Goal: Information Seeking & Learning: Learn about a topic

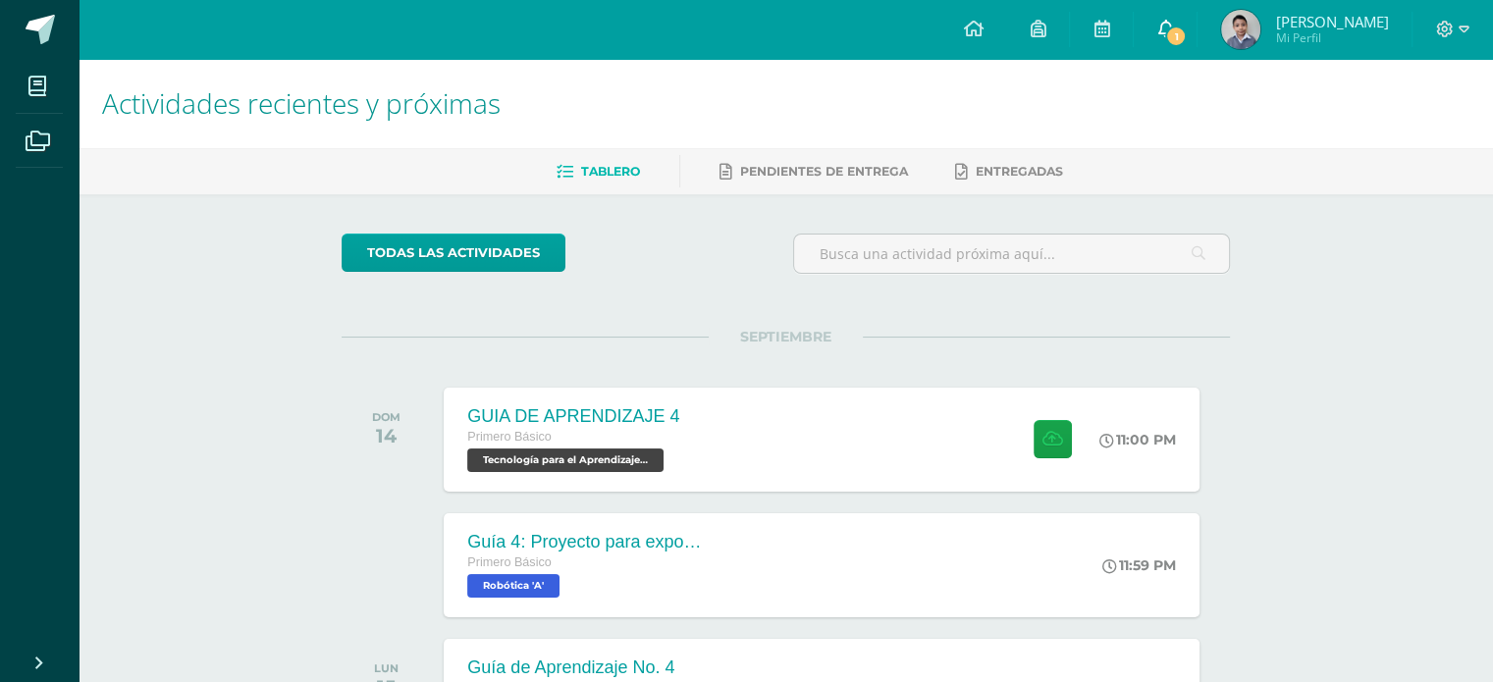
click at [1197, 50] on link "1" at bounding box center [1165, 29] width 63 height 59
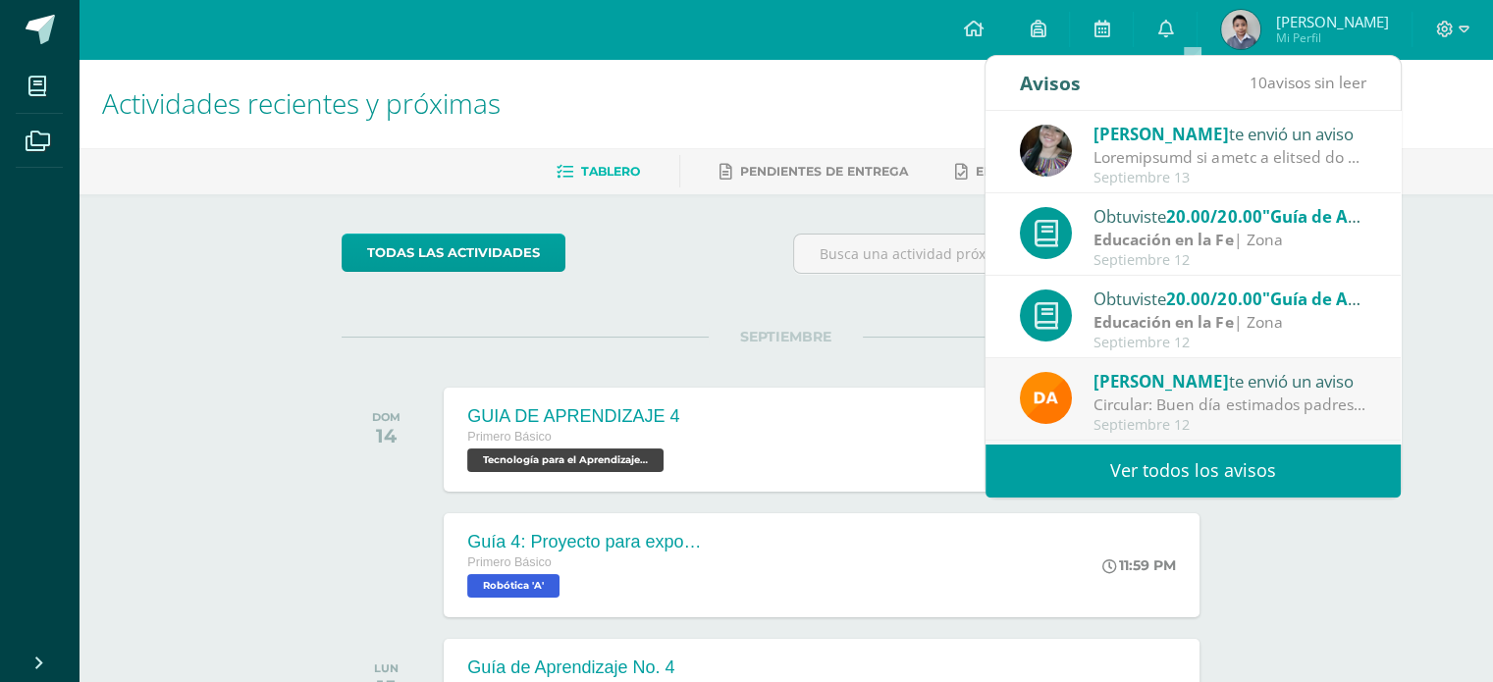
click at [1177, 380] on span "[PERSON_NAME]" at bounding box center [1161, 381] width 135 height 23
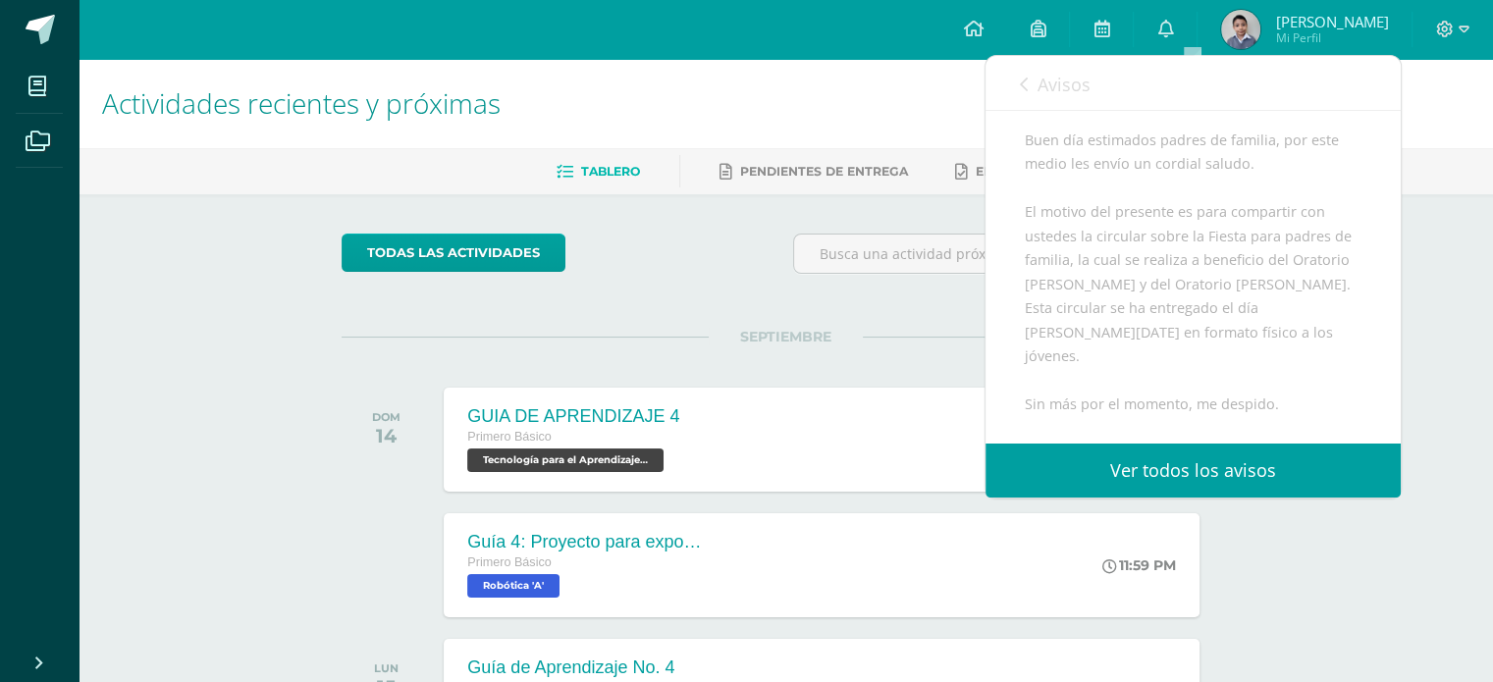
scroll to position [139, 0]
click at [1075, 98] on link "Avisos" at bounding box center [1055, 84] width 71 height 56
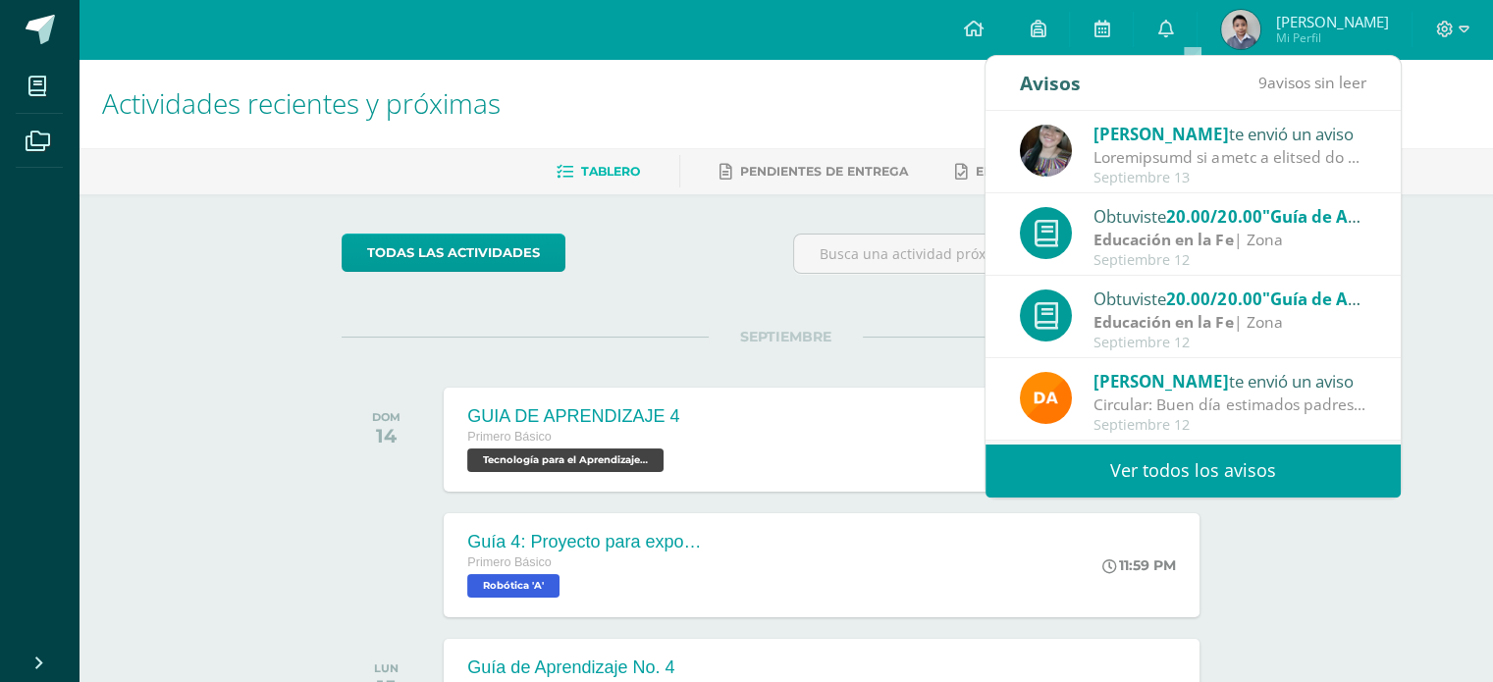
click at [1155, 174] on div "Septiembre 13" at bounding box center [1230, 178] width 273 height 17
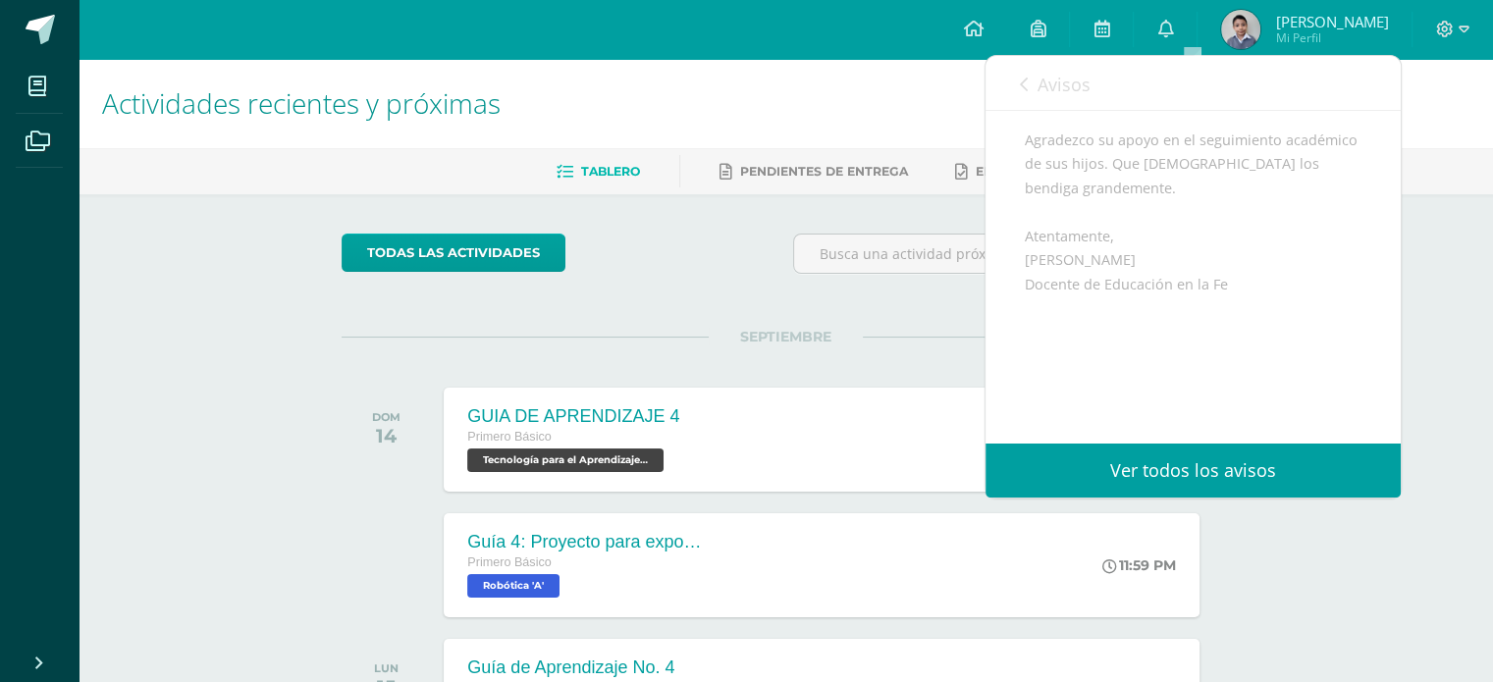
scroll to position [1064, 0]
click at [1064, 88] on span "Avisos" at bounding box center [1064, 85] width 53 height 24
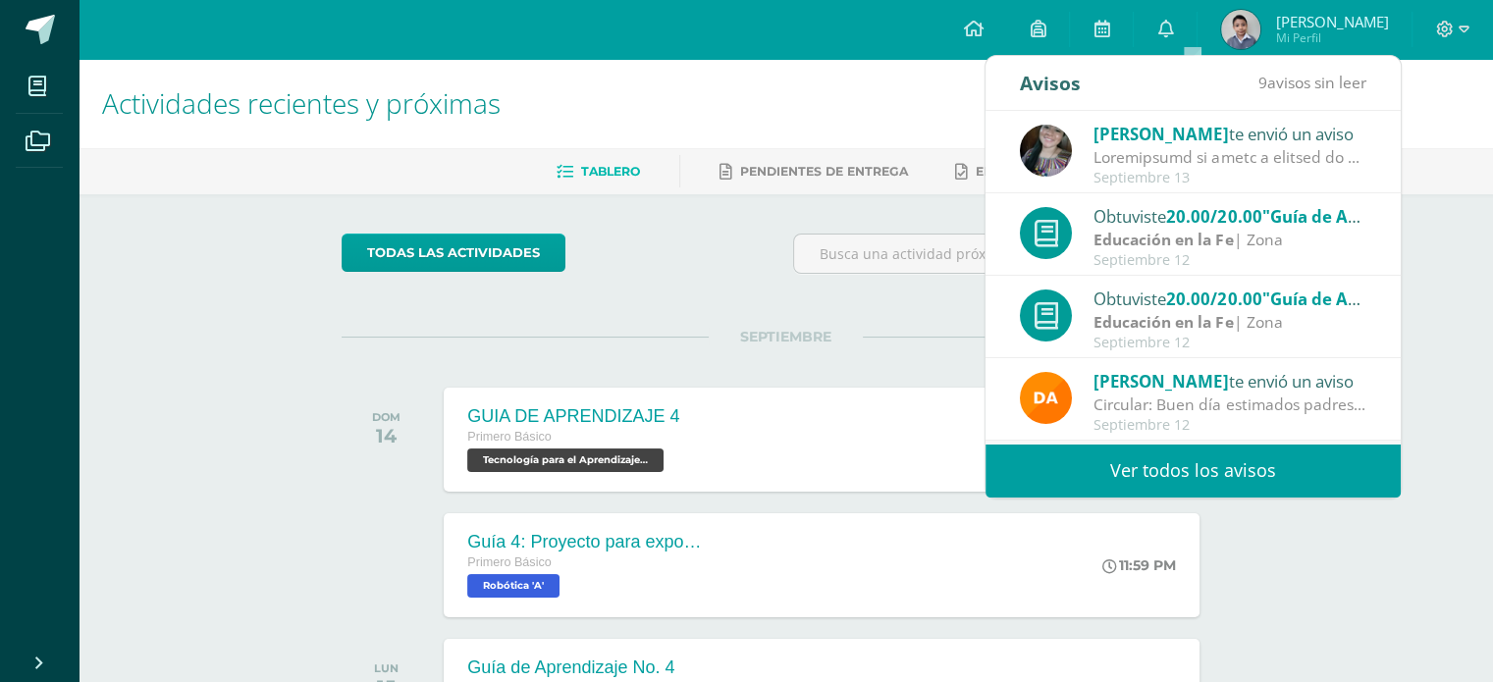
click at [738, 258] on div "todas las Actividades" at bounding box center [786, 262] width 904 height 56
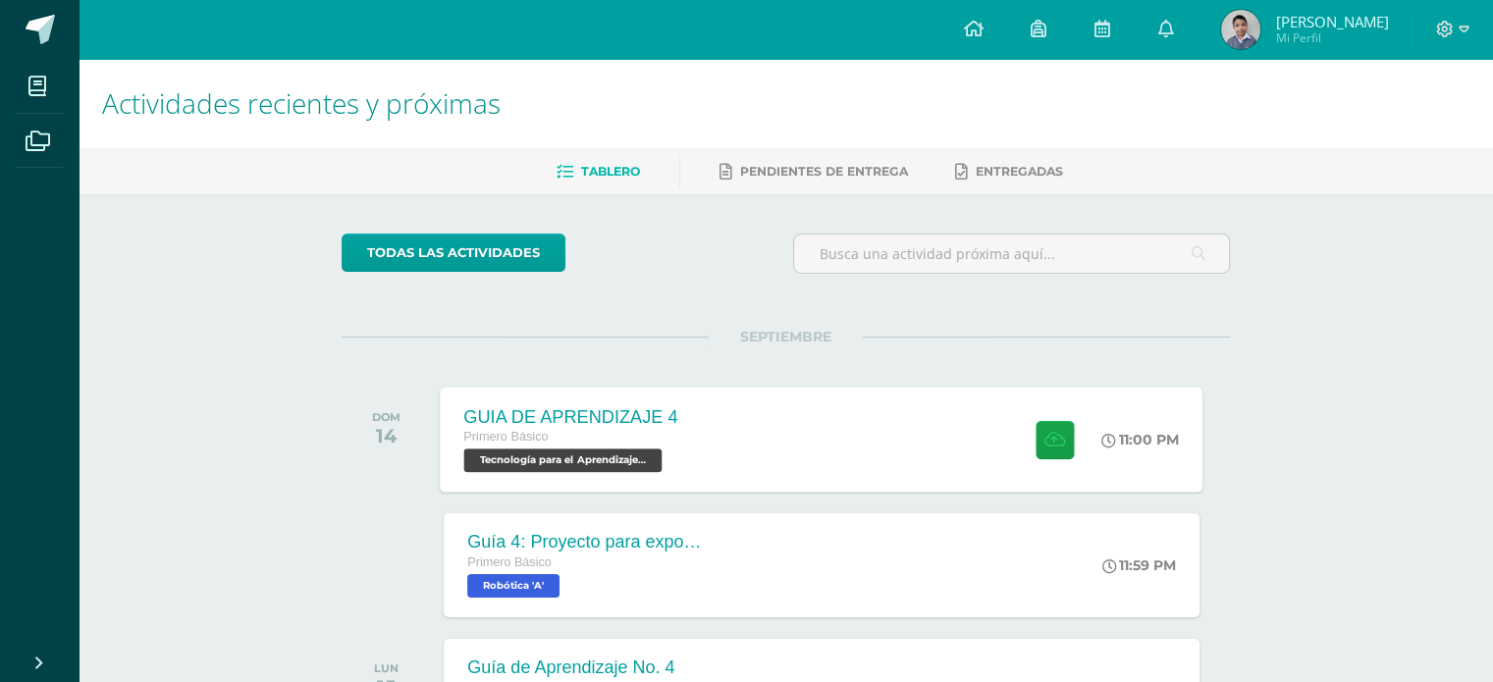
click at [1026, 444] on span at bounding box center [1050, 439] width 48 height 38
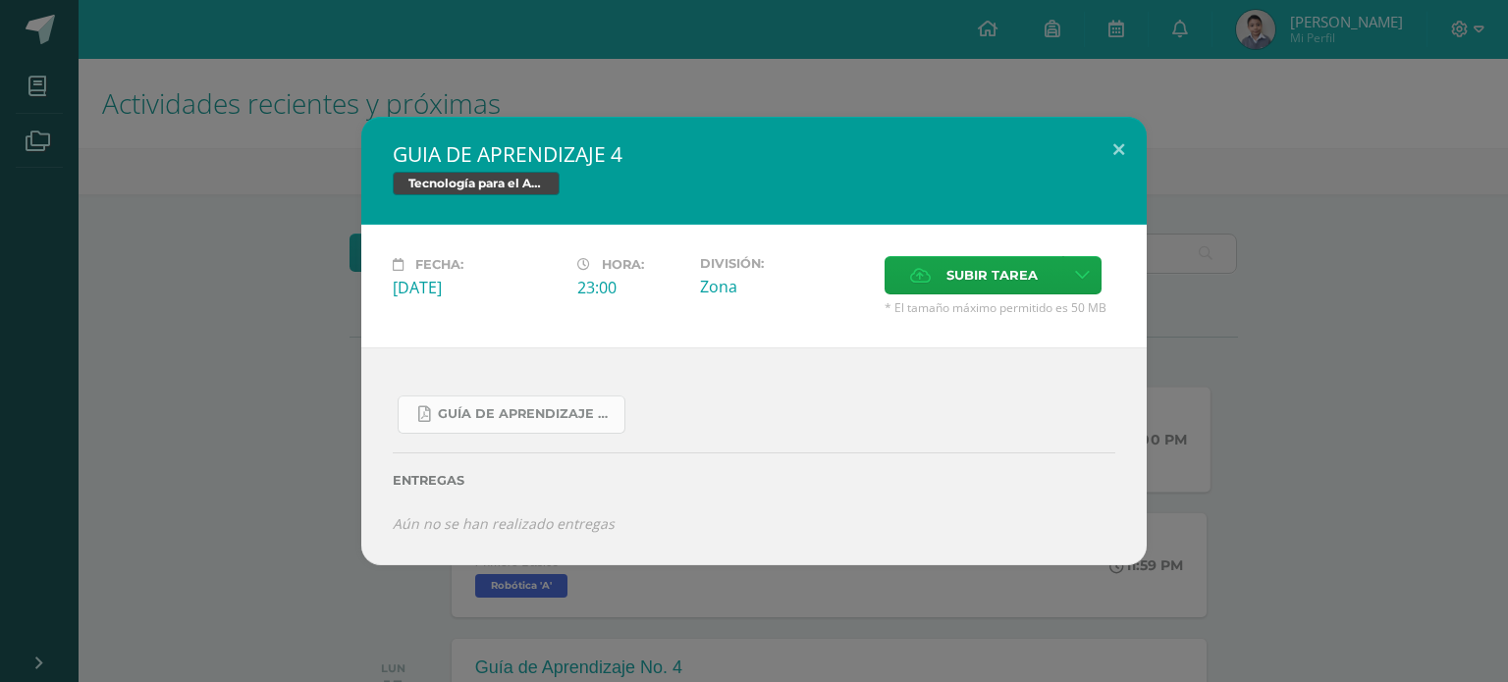
click at [586, 428] on link "Guía De Aprendizaje 4.pdf" at bounding box center [512, 415] width 228 height 38
click at [1033, 170] on div "GUIA DE APRENDIZAJE 4 Tecnología para el Aprendizaje y la Comunicación (Informá…" at bounding box center [753, 171] width 785 height 108
click at [1109, 152] on button at bounding box center [1119, 150] width 56 height 67
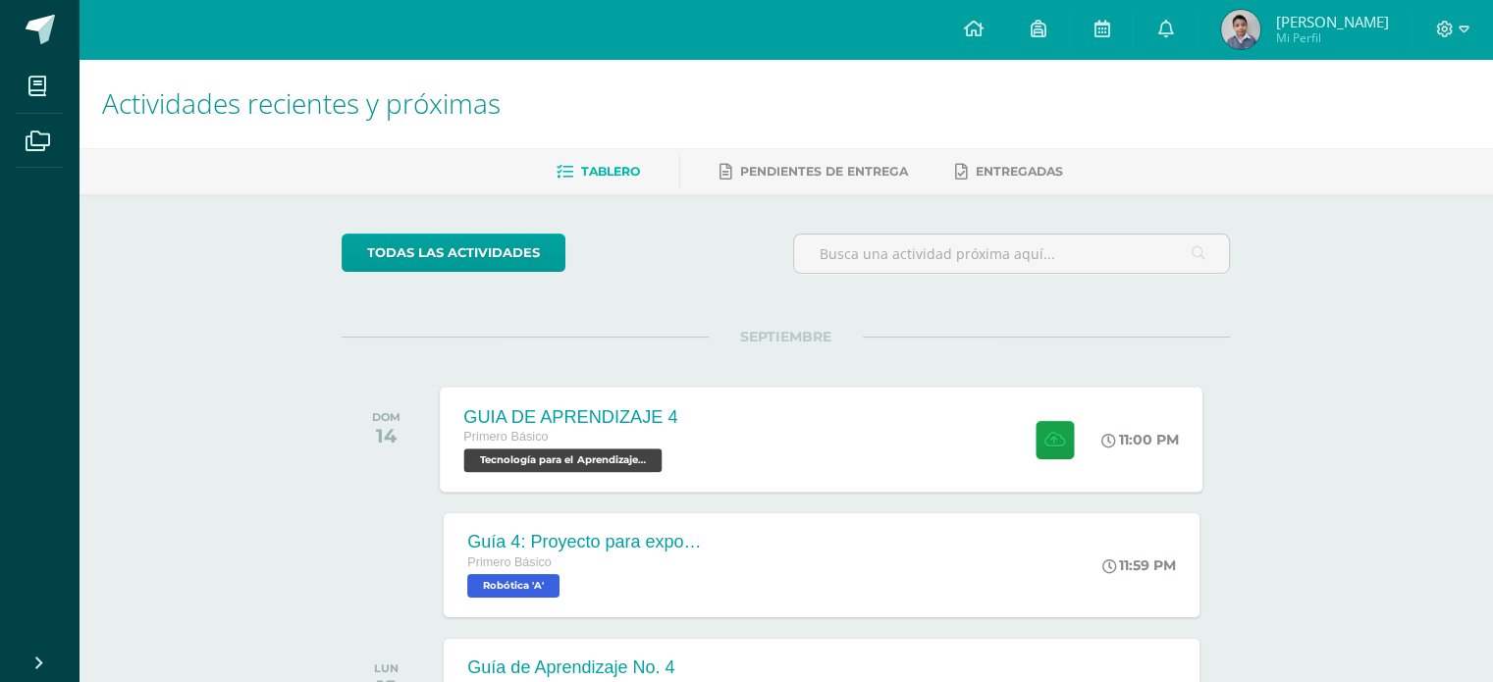
click at [892, 434] on div "GUIA DE APRENDIZAJE 4 Primero Básico Tecnología para el Aprendizaje y la Comuni…" at bounding box center [822, 439] width 763 height 105
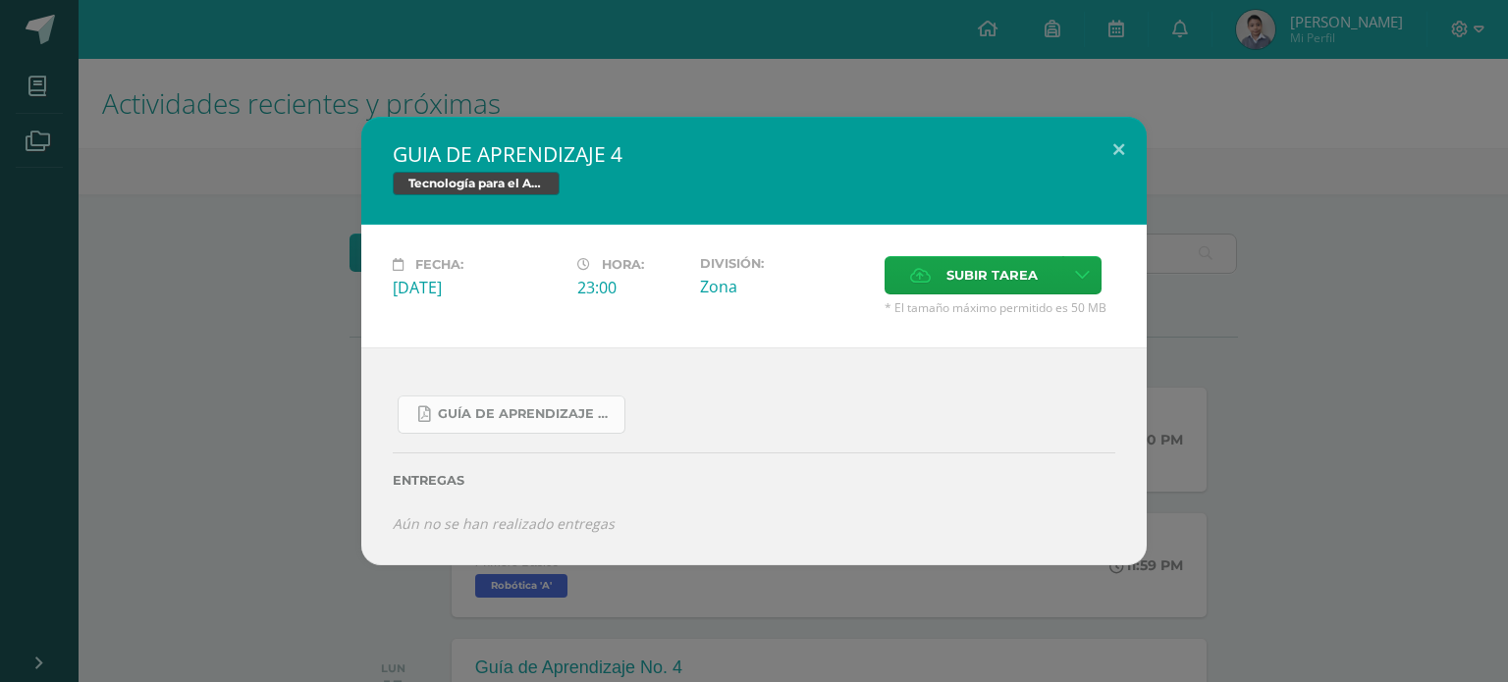
click at [573, 396] on link "Guía De Aprendizaje 4.pdf" at bounding box center [512, 415] width 228 height 38
click at [1101, 148] on button at bounding box center [1119, 150] width 56 height 67
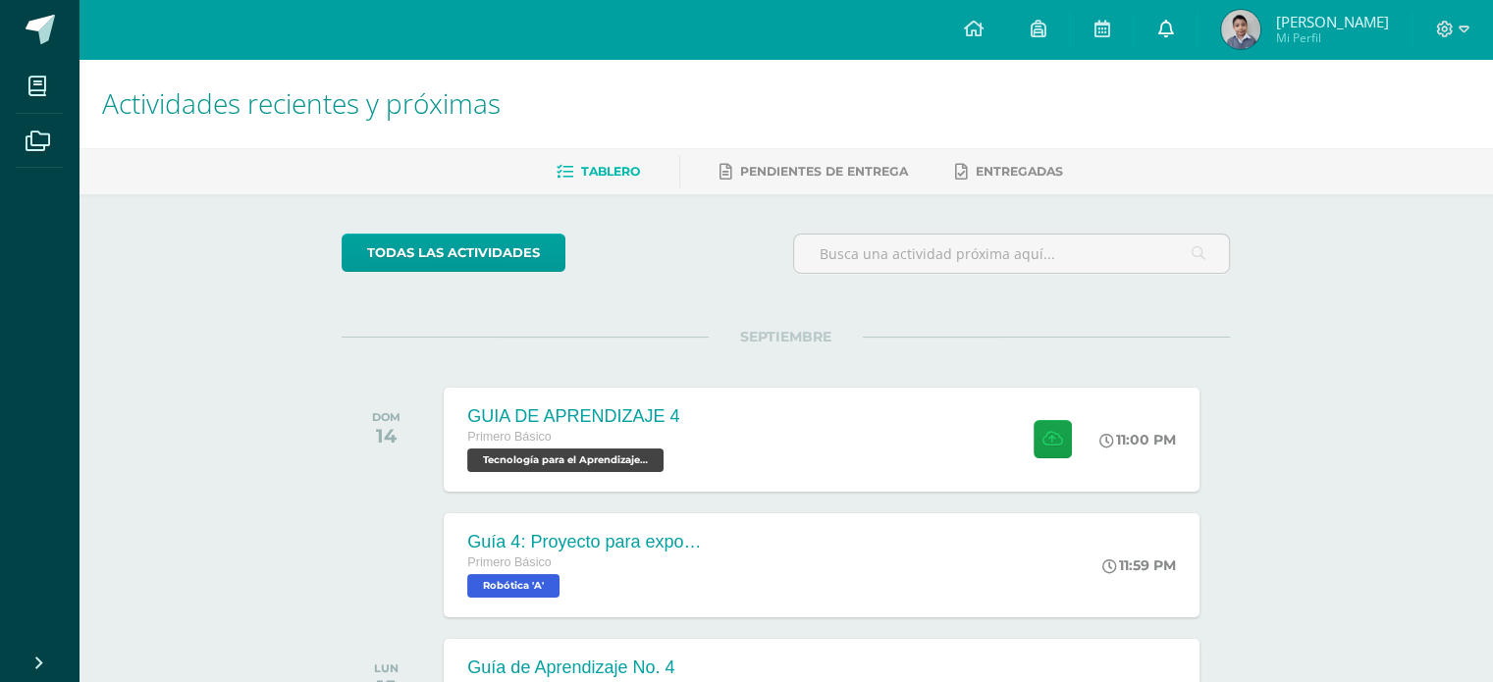
click at [1173, 34] on icon at bounding box center [1166, 29] width 16 height 18
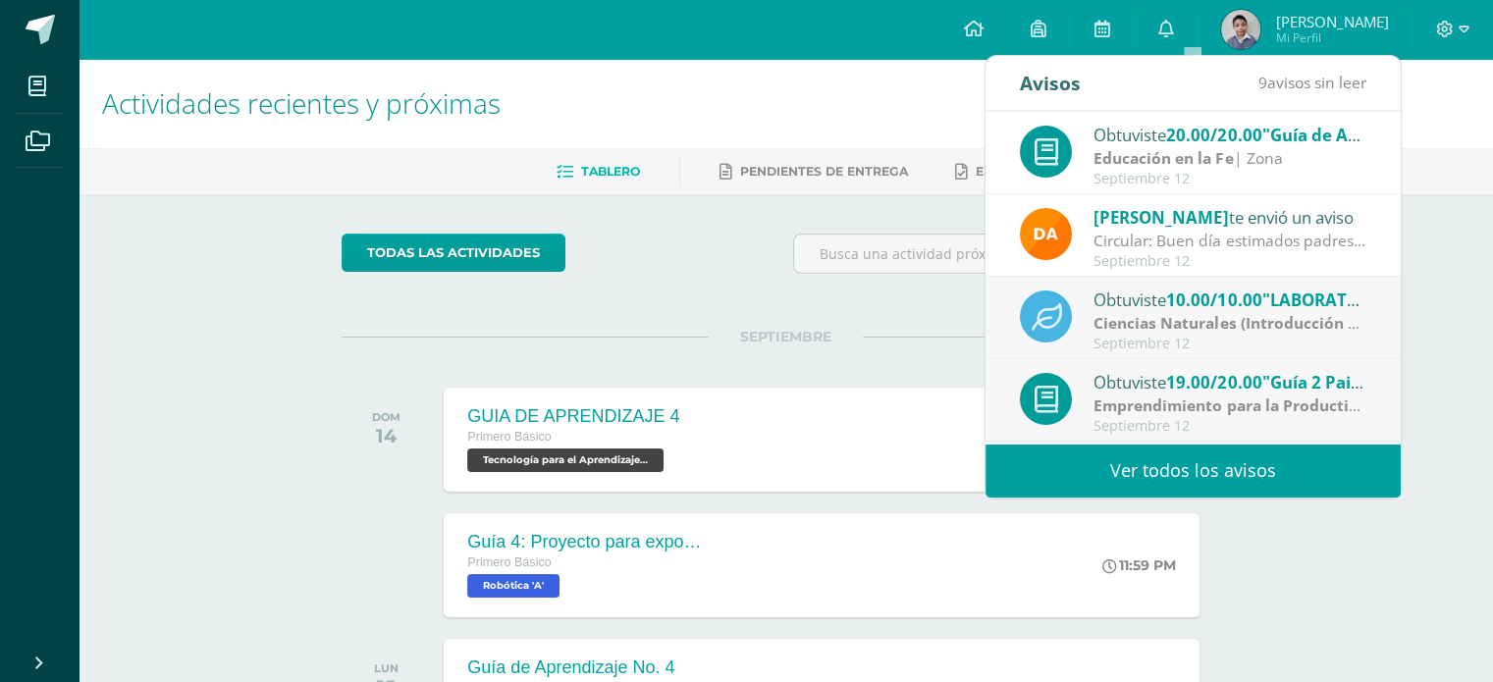
scroll to position [326, 0]
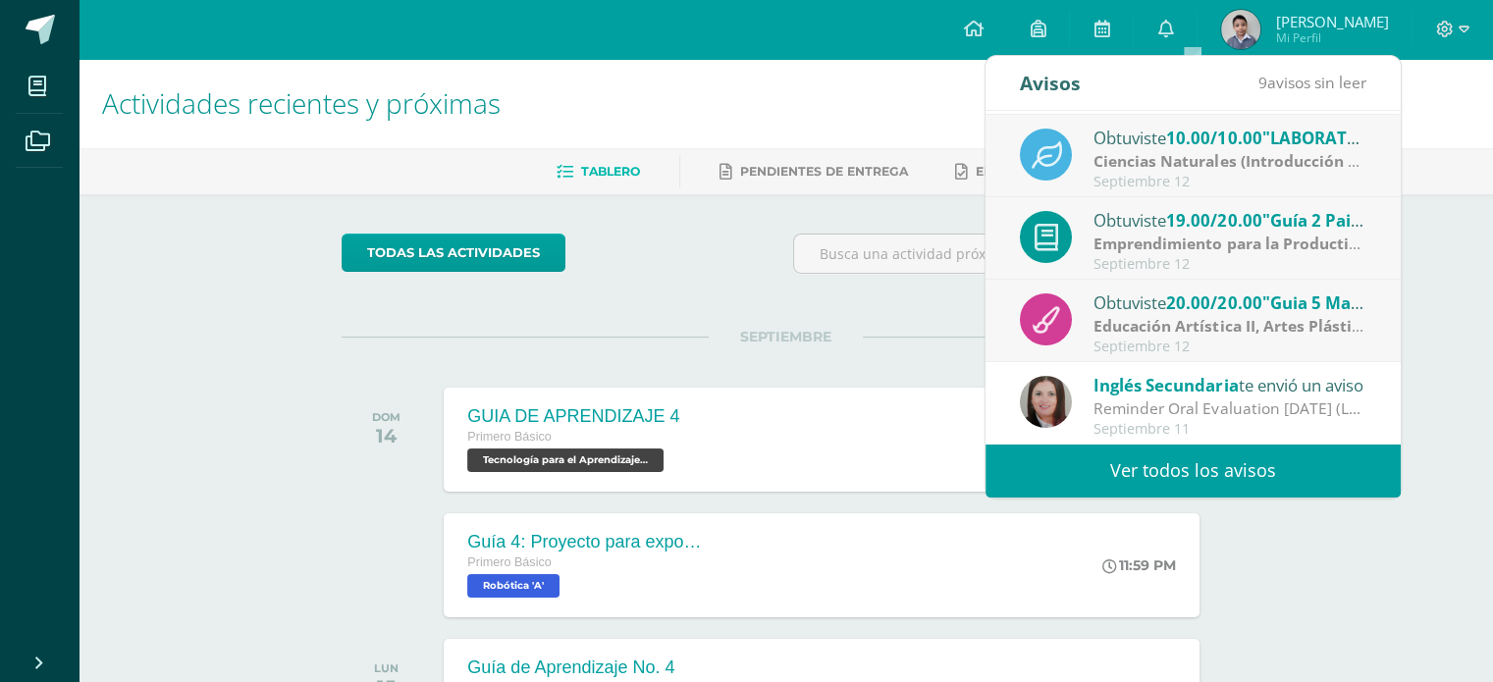
click at [1126, 439] on div "Inglés Secundaria te envió un aviso Reminder Oral Evaluation Sept 19th (L3 Miss…" at bounding box center [1193, 403] width 415 height 82
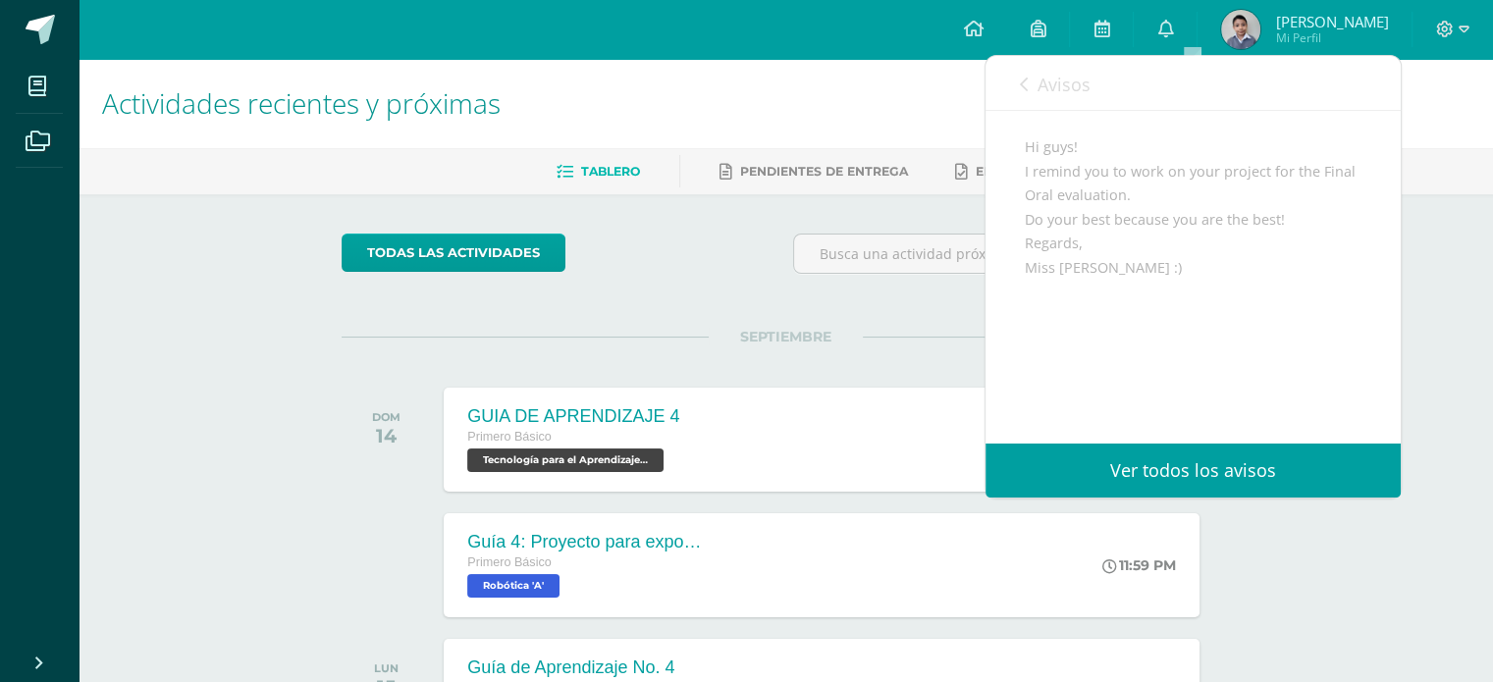
click at [1067, 84] on span "Avisos" at bounding box center [1064, 85] width 53 height 24
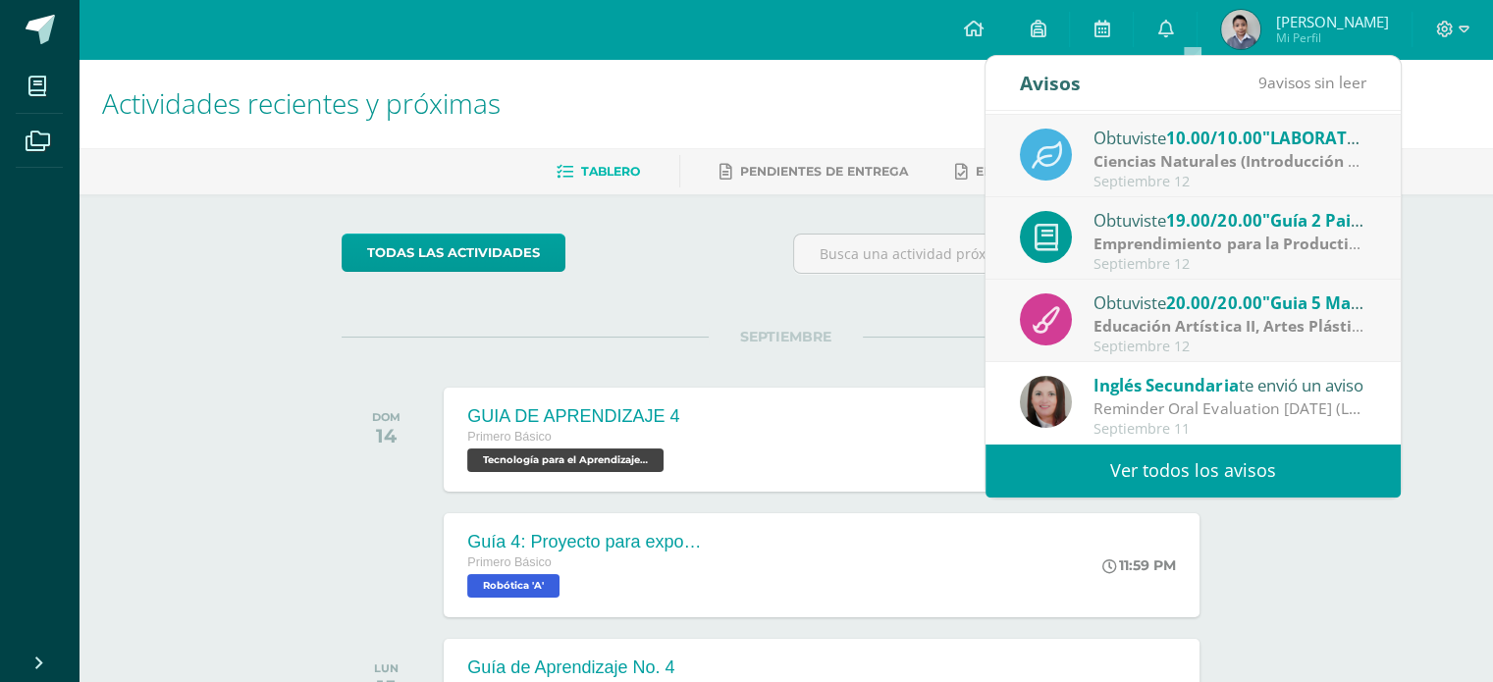
click at [1105, 484] on link "Ver todos los avisos" at bounding box center [1193, 471] width 415 height 54
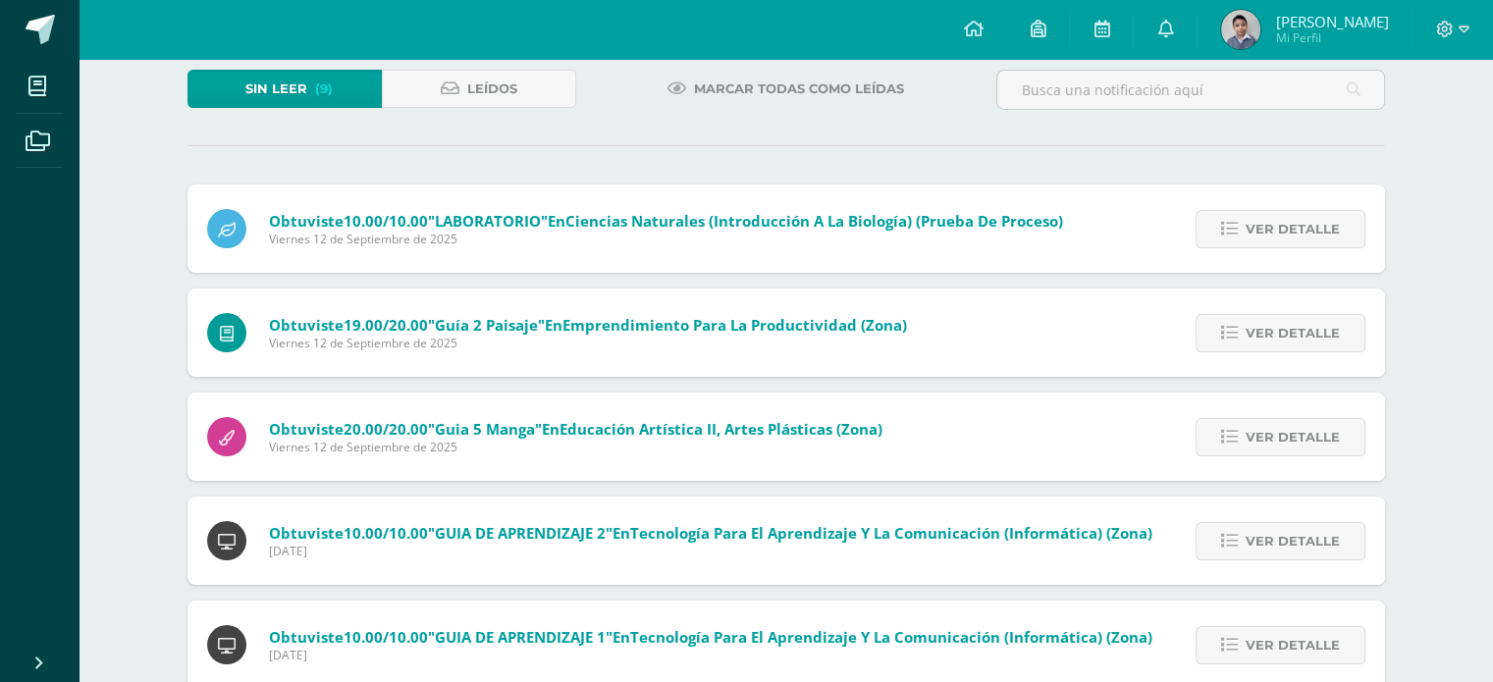
scroll to position [393, 0]
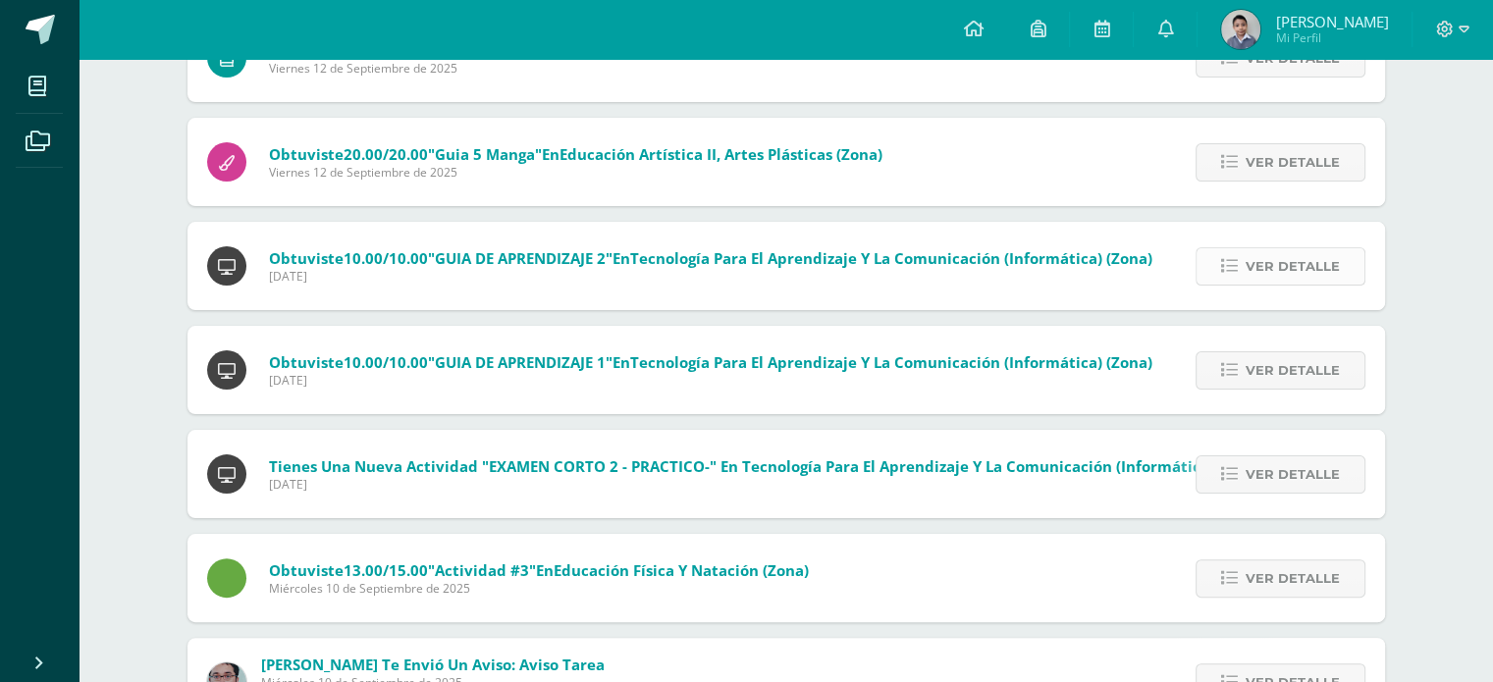
click at [1230, 262] on icon at bounding box center [1229, 266] width 17 height 17
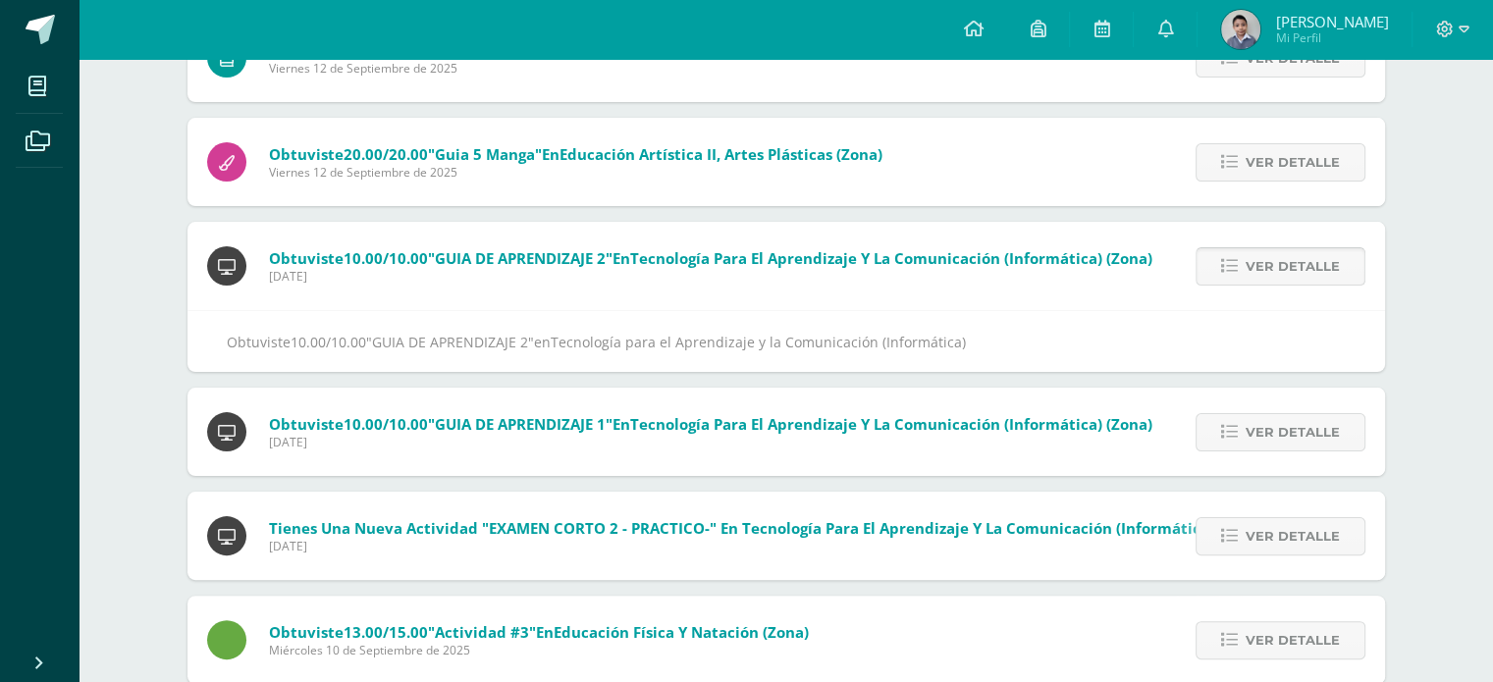
click at [1230, 261] on icon at bounding box center [1229, 266] width 17 height 17
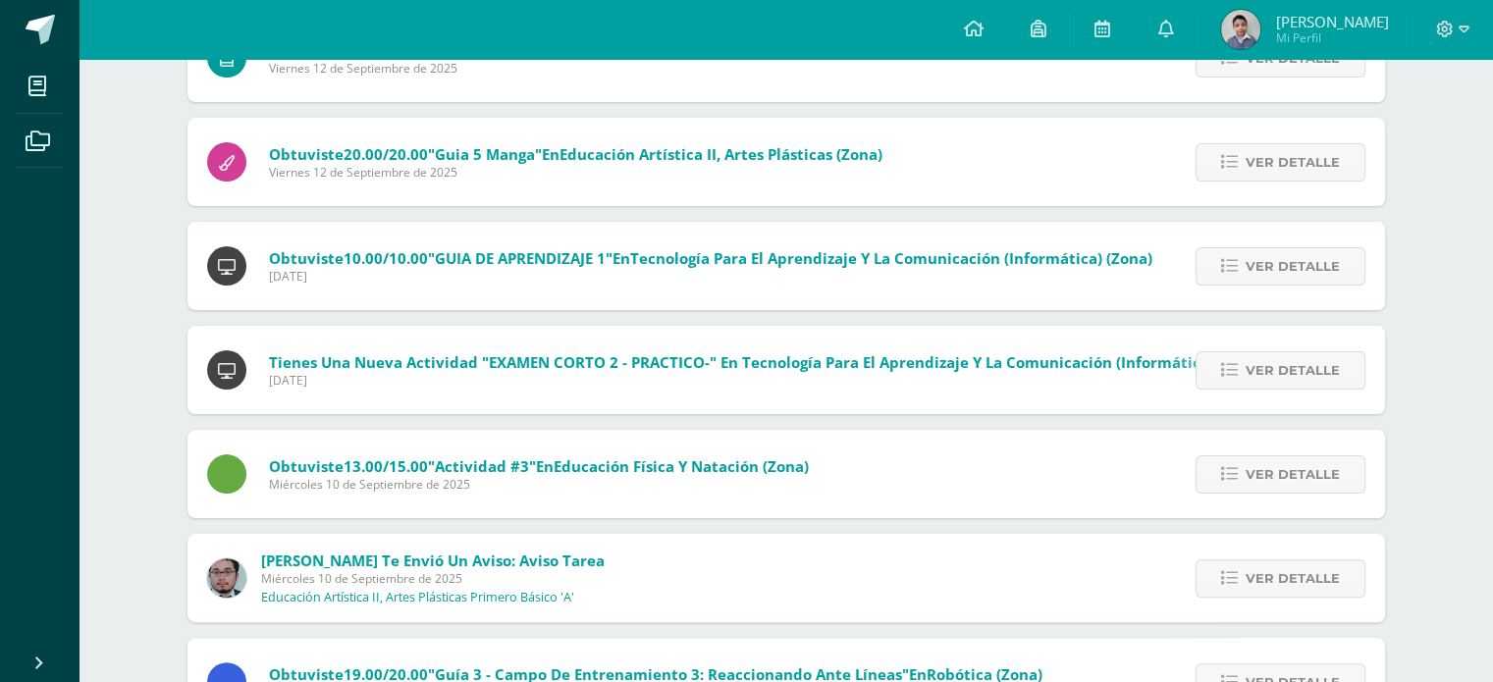
click at [1230, 261] on icon at bounding box center [1229, 266] width 17 height 17
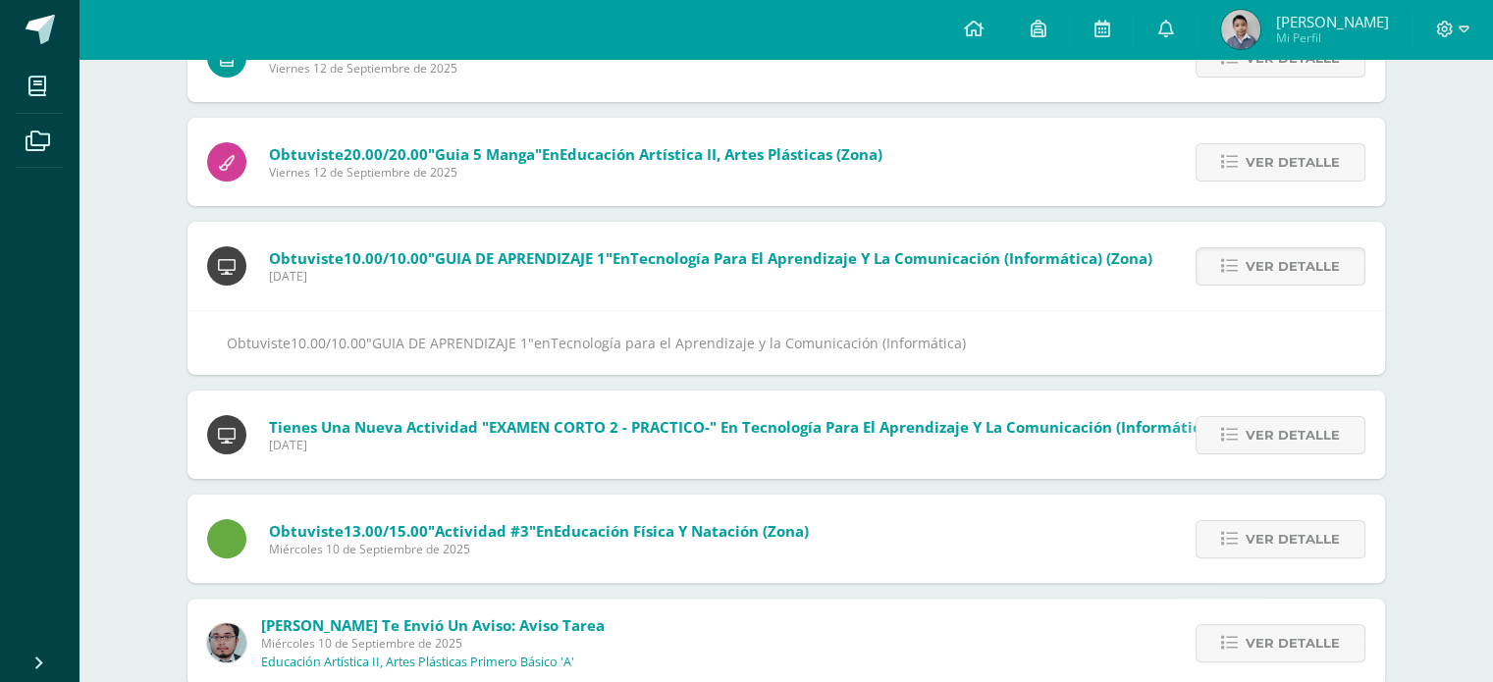
click at [1230, 261] on icon at bounding box center [1229, 266] width 17 height 17
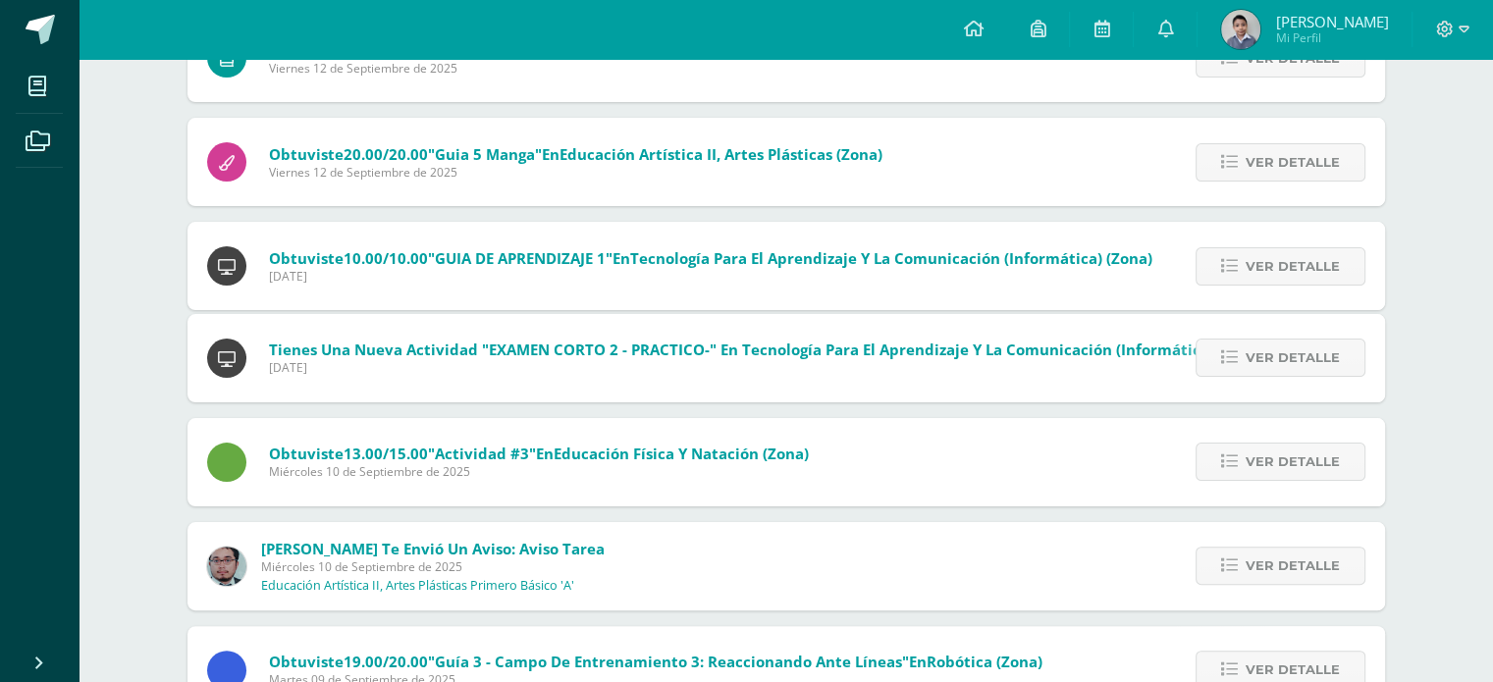
scroll to position [372, 0]
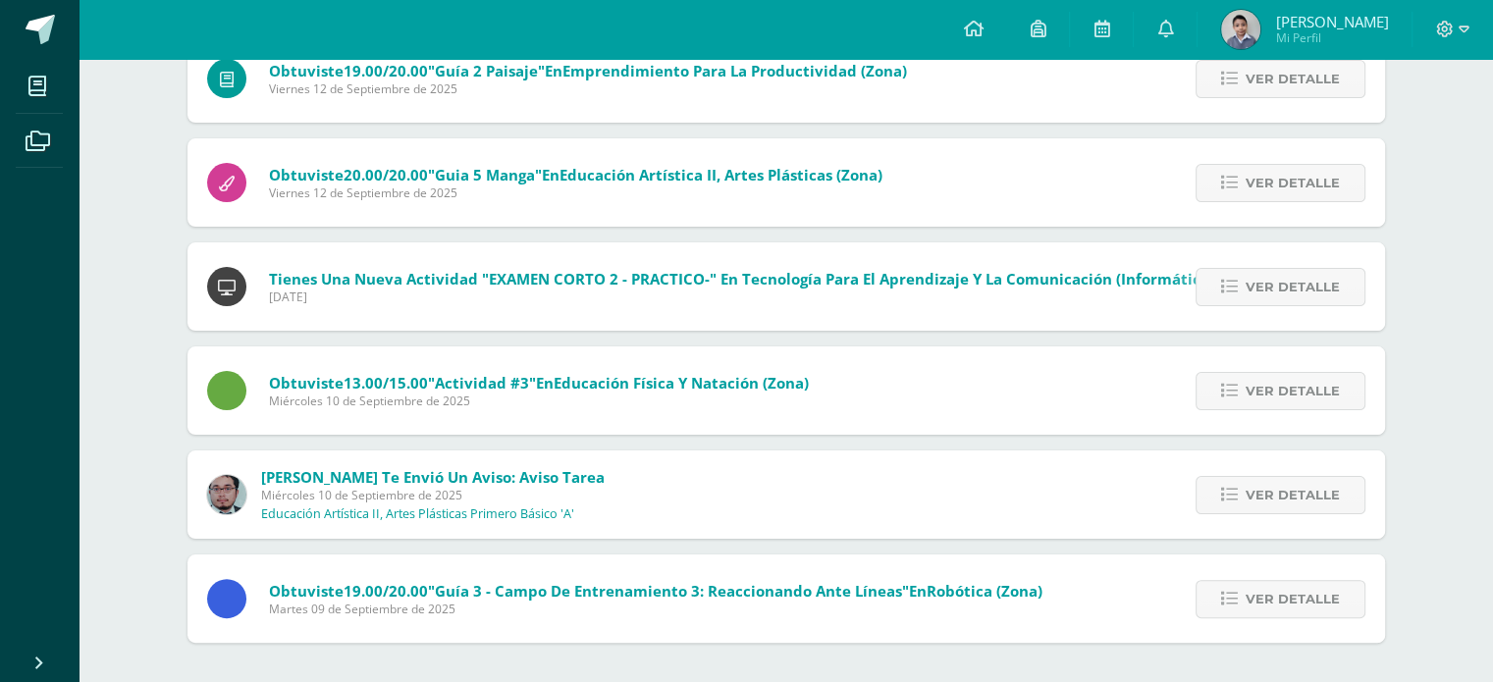
click at [1230, 261] on div "Ver detalle" at bounding box center [1275, 287] width 219 height 88
click at [1217, 305] on div "Ver detalle" at bounding box center [1275, 287] width 219 height 88
click at [1222, 290] on link "Ver detalle" at bounding box center [1281, 287] width 170 height 38
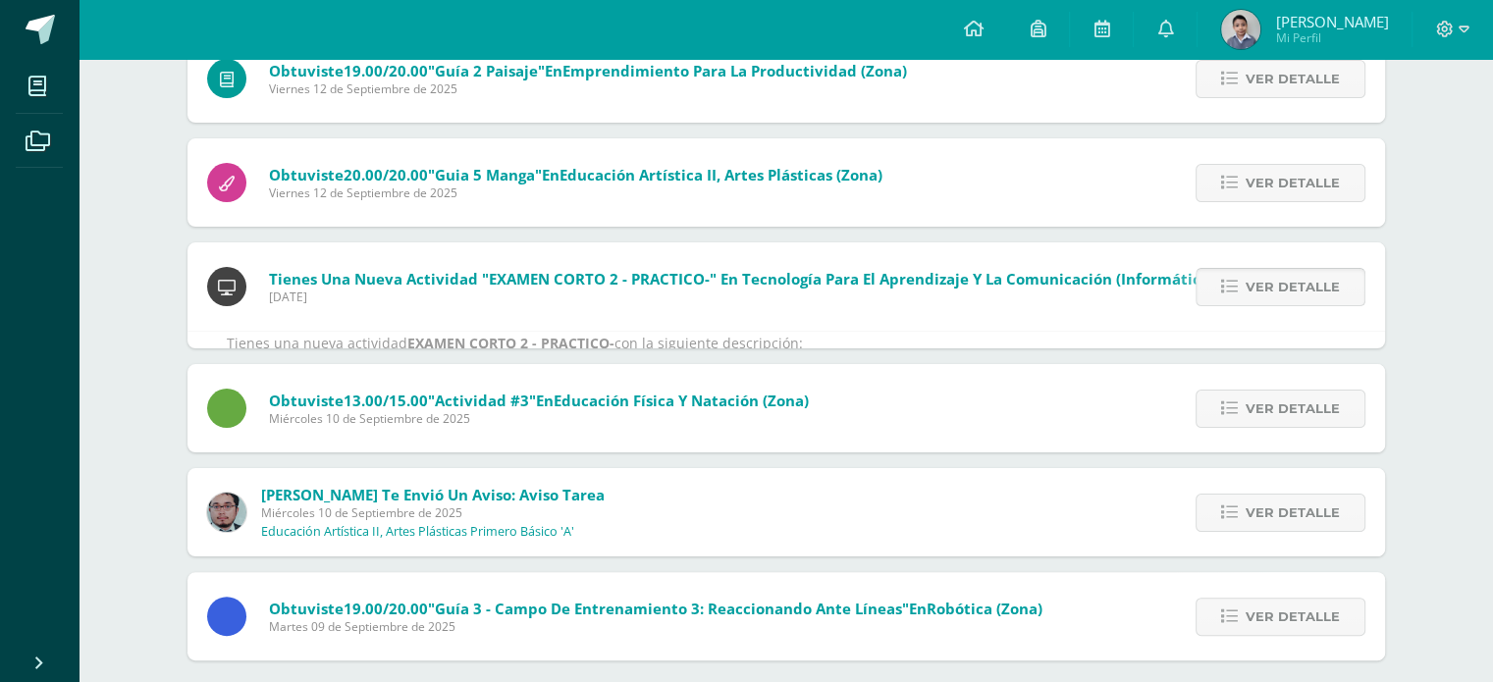
scroll to position [393, 0]
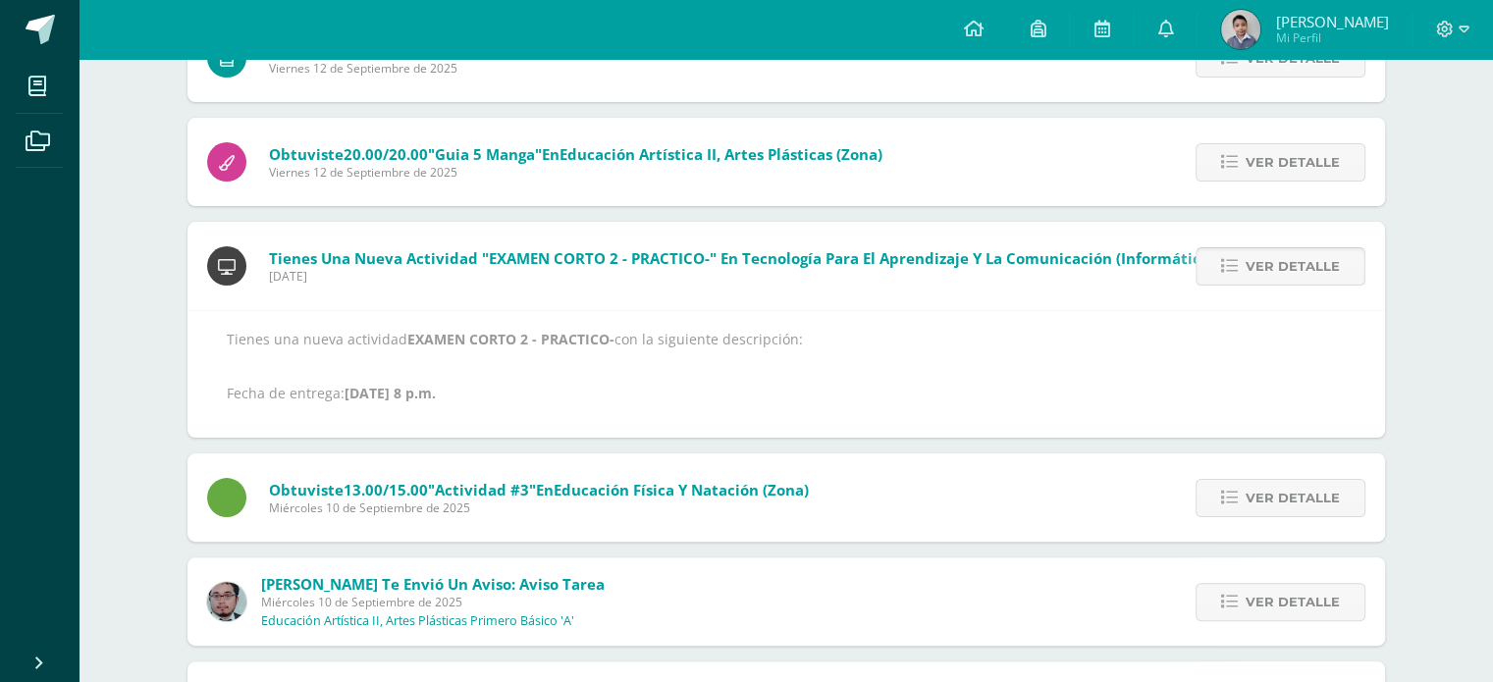
click at [1222, 290] on div "Ver detalle" at bounding box center [1275, 266] width 219 height 88
click at [1210, 265] on link "Ver detalle" at bounding box center [1281, 266] width 170 height 38
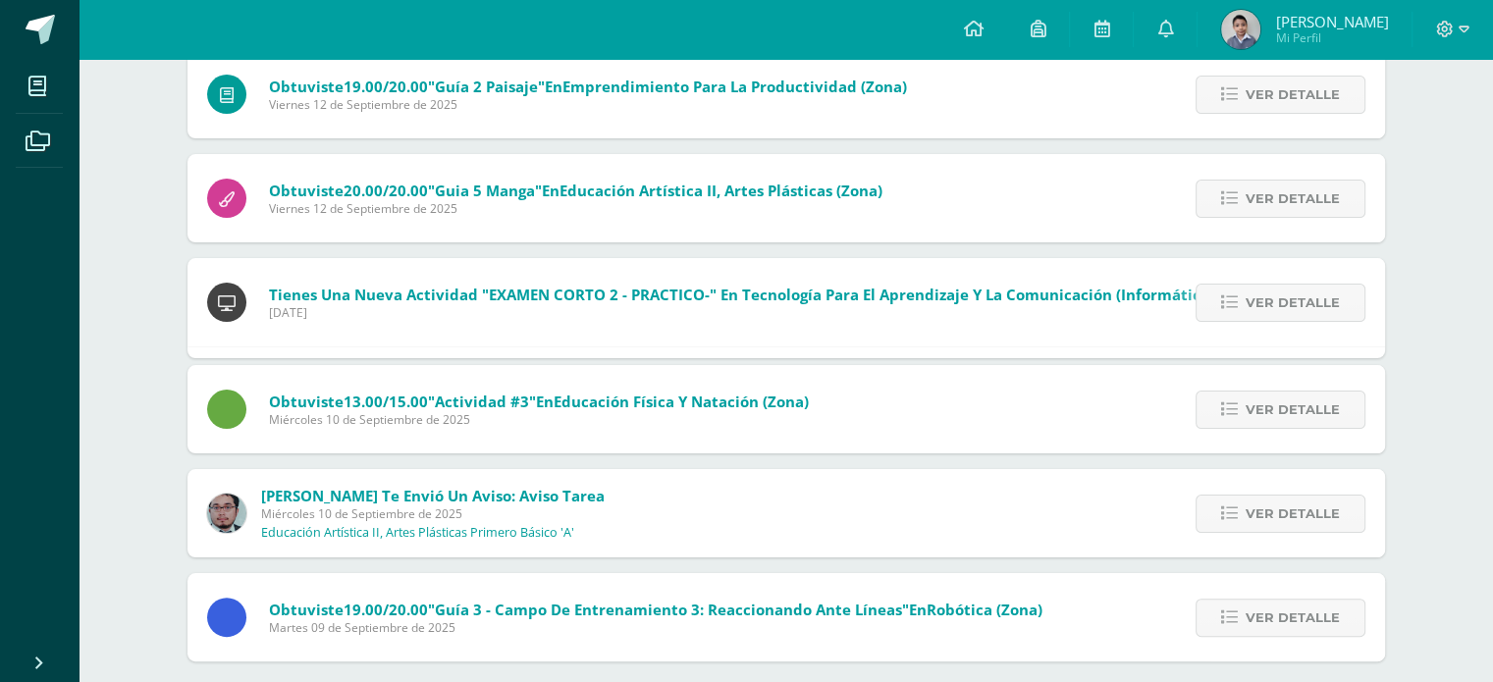
scroll to position [268, 0]
